Goal: Obtain resource: Download file/media

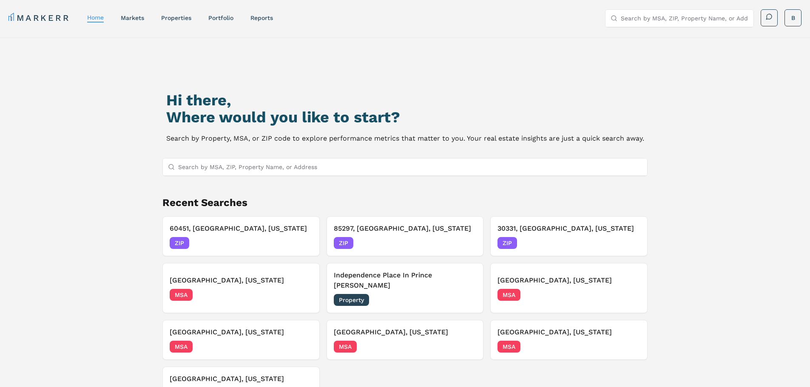
click at [238, 165] on input "Search by MSA, ZIP, Property Name, or Address" at bounding box center [410, 167] width 464 height 17
click at [227, 165] on input "Search by MSA, ZIP, Property Name, or Address" at bounding box center [410, 167] width 464 height 17
click at [225, 167] on input "Search by MSA, ZIP, Property Name, or Address" at bounding box center [410, 167] width 464 height 17
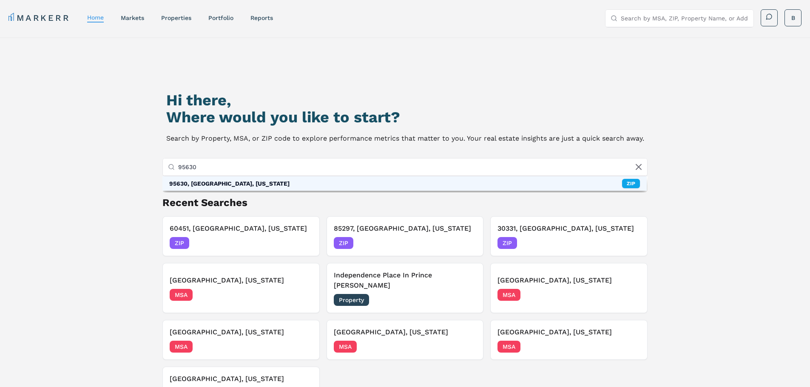
type input "95630"
click at [216, 185] on div "95630, Folsom, California" at bounding box center [229, 183] width 120 height 9
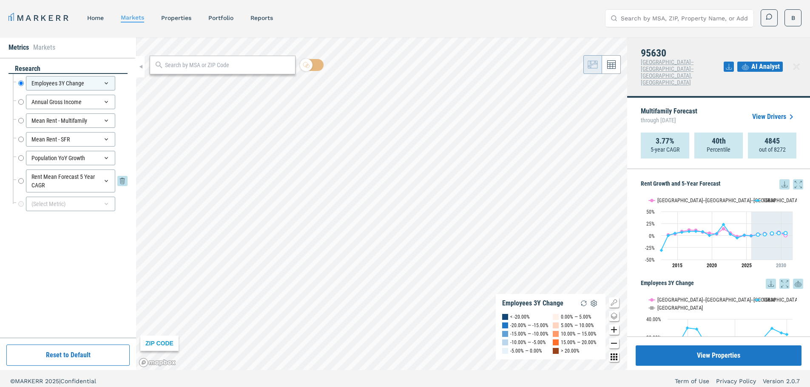
click at [23, 181] on input "Rent Mean Forecast 5 Year CAGR" at bounding box center [21, 181] width 6 height 23
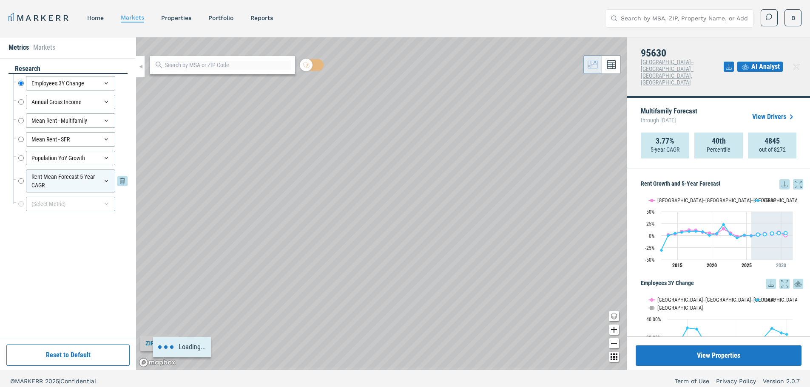
radio input "false"
radio input "true"
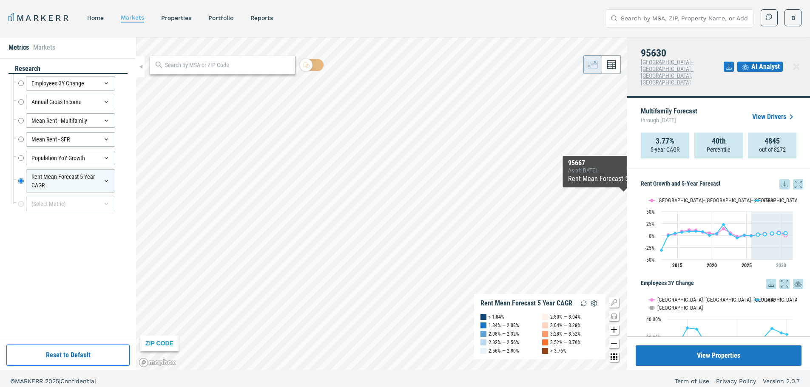
click at [782, 182] on icon at bounding box center [785, 185] width 6 height 6
click at [752, 222] on div "Download as XLS" at bounding box center [747, 226] width 49 height 9
